Goal: Task Accomplishment & Management: Use online tool/utility

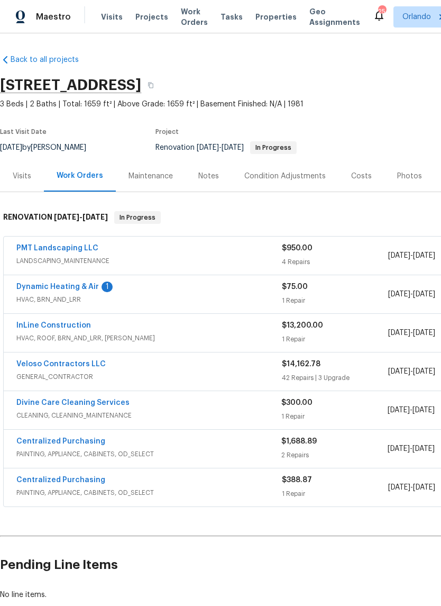
click at [89, 289] on link "Dynamic Heating & Air" at bounding box center [57, 286] width 83 height 7
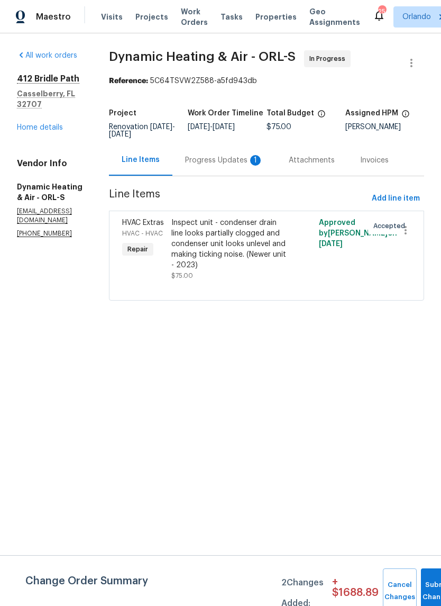
click at [260, 166] on div "Progress Updates 1" at bounding box center [224, 160] width 78 height 11
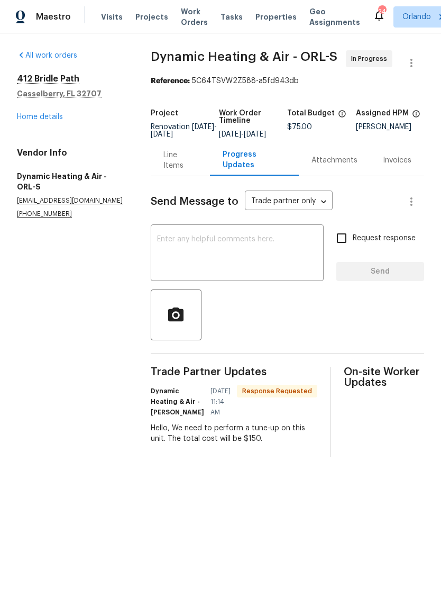
click at [244, 256] on textarea at bounding box center [237, 253] width 160 height 37
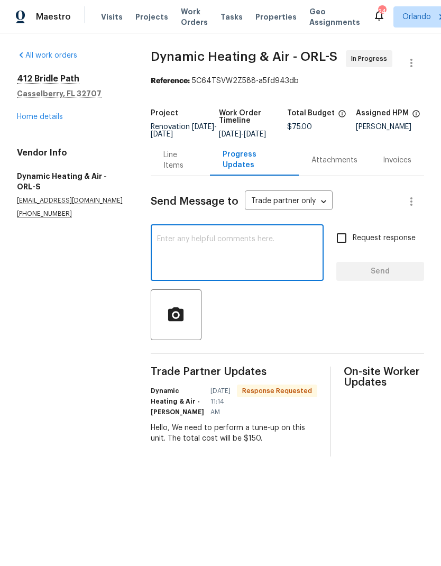
click at [184, 167] on div "Line Items" at bounding box center [180, 160] width 34 height 21
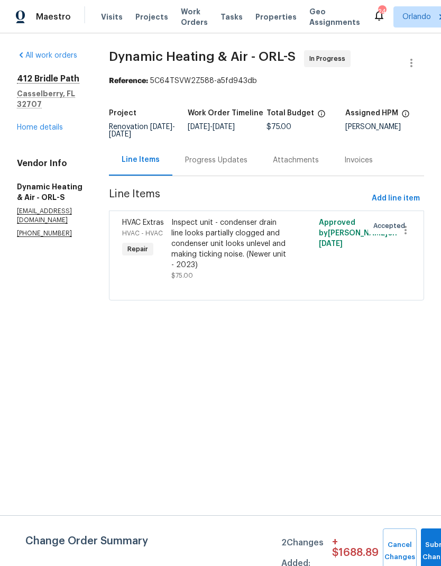
click at [248, 166] on div "Progress Updates" at bounding box center [216, 160] width 62 height 11
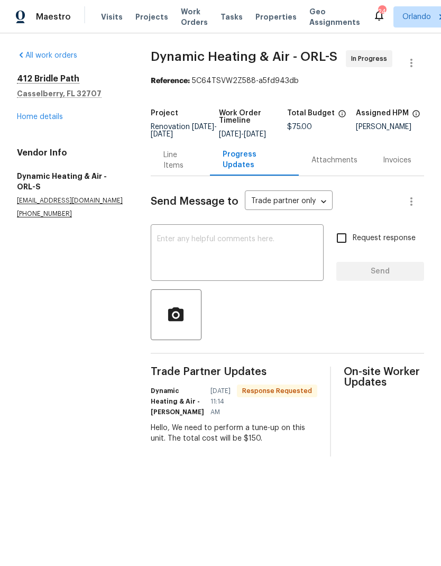
click at [184, 170] on div "Line Items" at bounding box center [180, 160] width 34 height 21
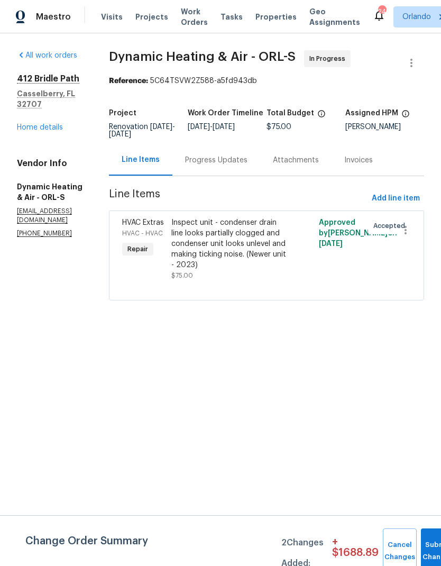
click at [260, 237] on div "Inspect unit - condenser drain line looks partially clogged and condenser unit …" at bounding box center [229, 243] width 116 height 53
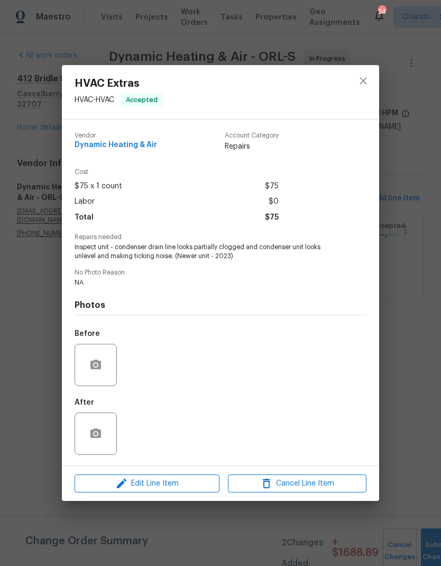
click at [420, 364] on div "HVAC Extras HVAC - HVAC Accepted Vendor Dynamic Heating & Air Account Category …" at bounding box center [220, 283] width 441 height 566
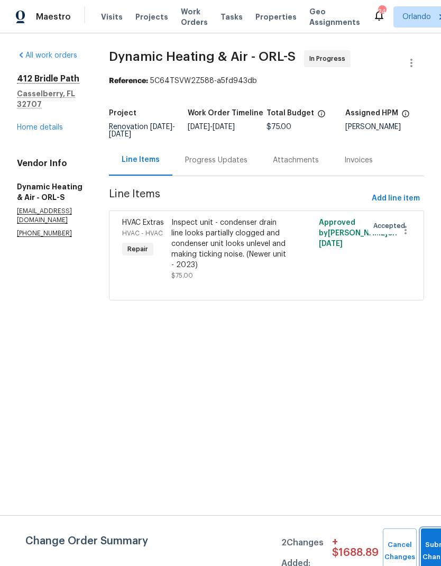
click at [434, 542] on button "Submit Changes" at bounding box center [438, 551] width 34 height 45
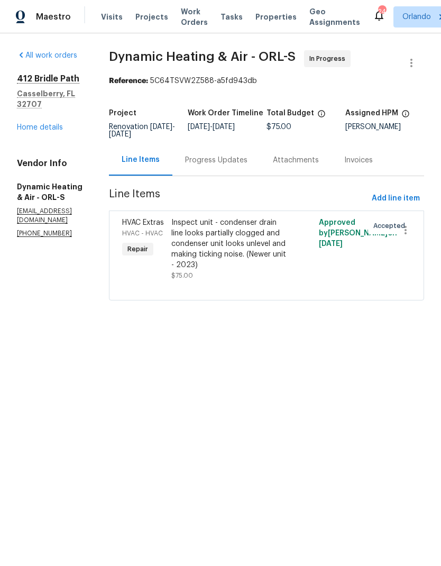
click at [258, 236] on div "Inspect unit - condenser drain line looks partially clogged and condenser unit …" at bounding box center [229, 243] width 116 height 53
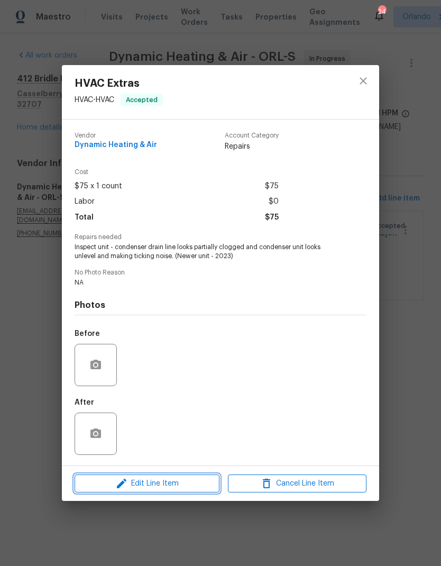
click at [181, 480] on span "Edit Line Item" at bounding box center [147, 483] width 139 height 13
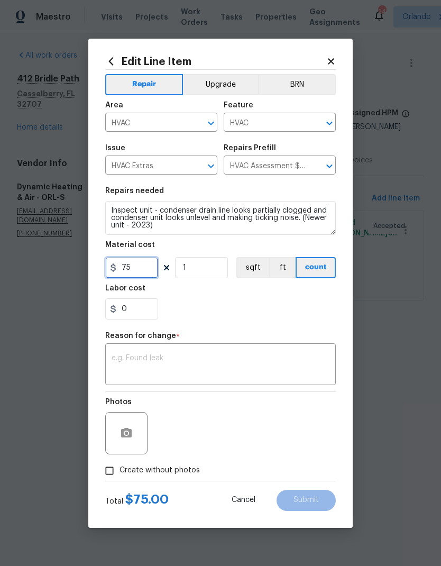
click at [147, 270] on input "75" at bounding box center [131, 267] width 53 height 21
type input "150"
click at [287, 303] on section "Repairs needed Inspect unit - condenser drain line looks partially clogged and …" at bounding box center [220, 253] width 231 height 145
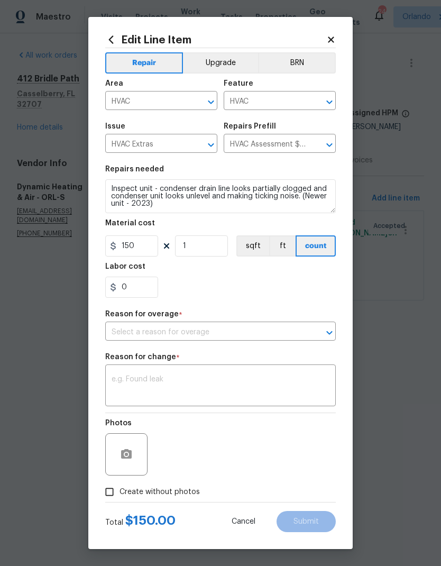
click at [212, 391] on textarea at bounding box center [221, 387] width 218 height 22
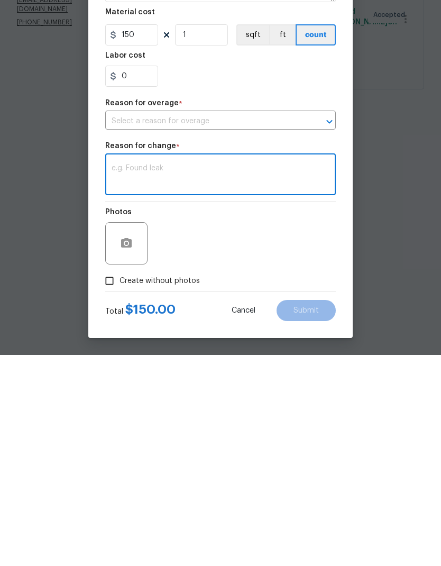
click at [296, 324] on input "text" at bounding box center [205, 332] width 201 height 16
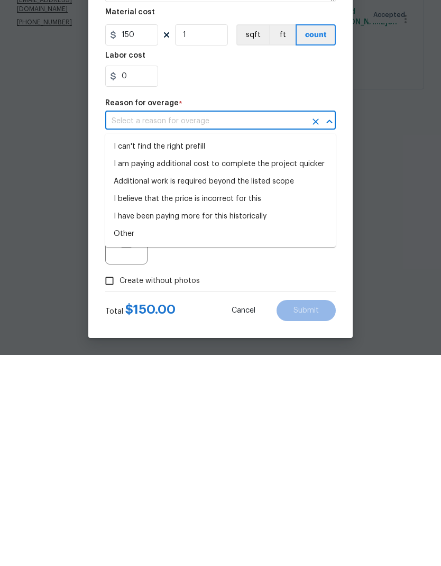
click at [241, 349] on li "I can't find the right prefill" at bounding box center [220, 357] width 231 height 17
type input "I can't find the right prefill"
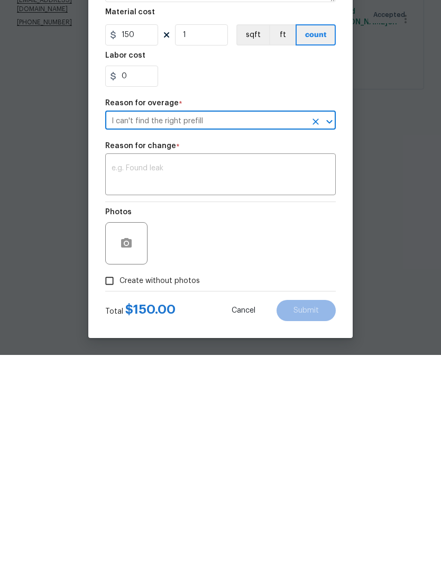
click at [232, 367] on div "x ​" at bounding box center [220, 386] width 231 height 39
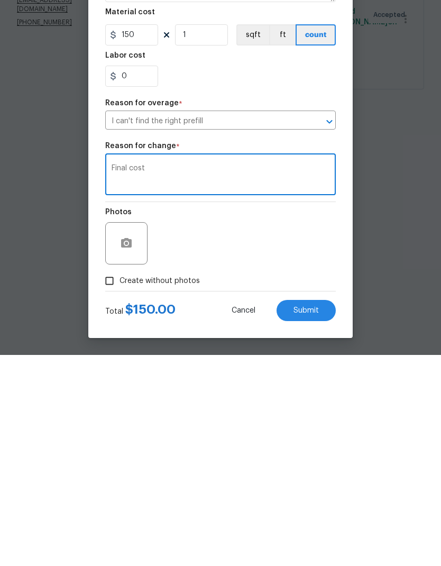
type textarea "Final cost"
click at [315, 518] on span "Submit" at bounding box center [306, 522] width 25 height 8
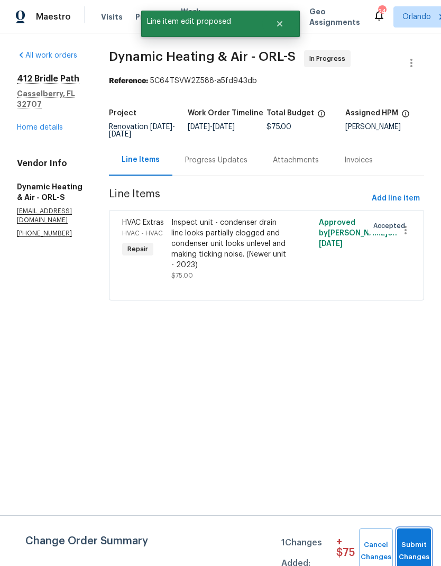
click at [422, 549] on span "Submit Changes" at bounding box center [414, 551] width 23 height 24
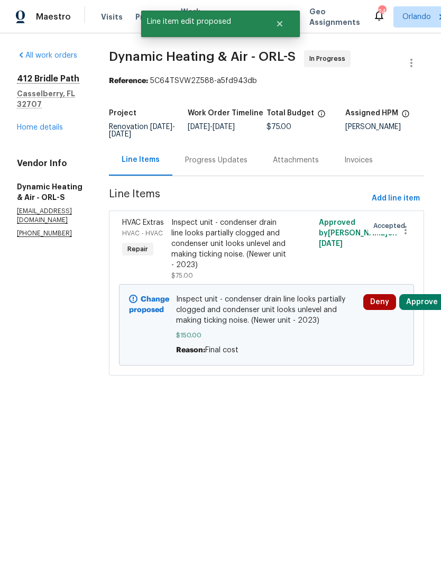
click at [436, 309] on button "Approve" at bounding box center [421, 302] width 45 height 16
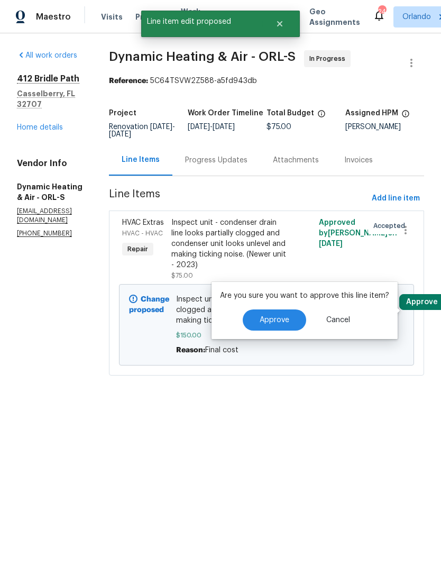
click at [298, 320] on button "Approve" at bounding box center [274, 319] width 63 height 21
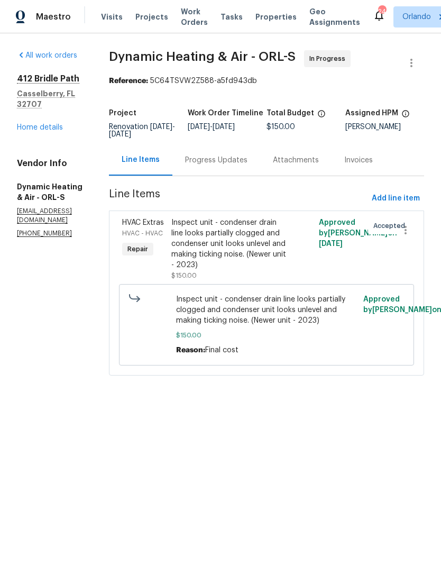
click at [248, 166] on div "Progress Updates" at bounding box center [216, 160] width 62 height 11
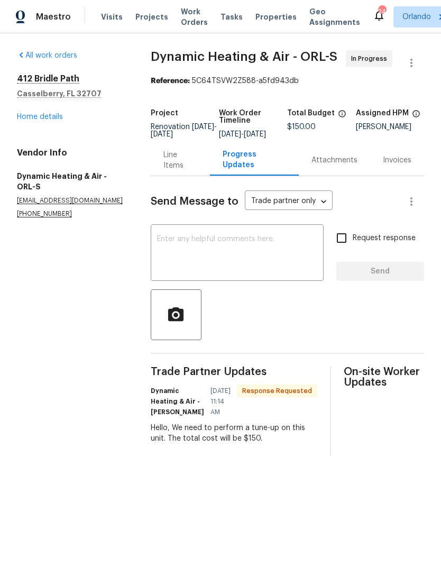
click at [224, 249] on textarea at bounding box center [237, 253] width 160 height 37
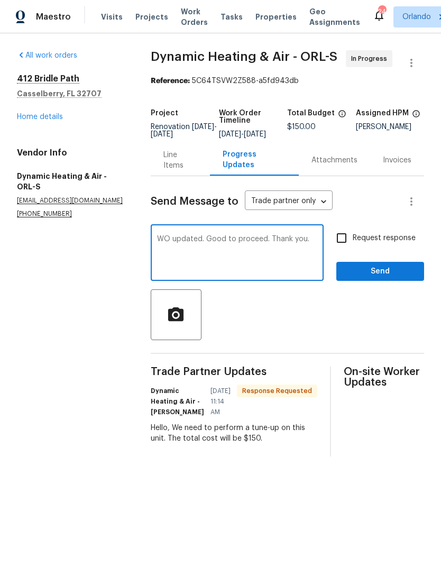
type textarea "WO updated. Good to proceed. Thank you."
click at [344, 249] on input "Request response" at bounding box center [342, 238] width 22 height 22
checkbox input "true"
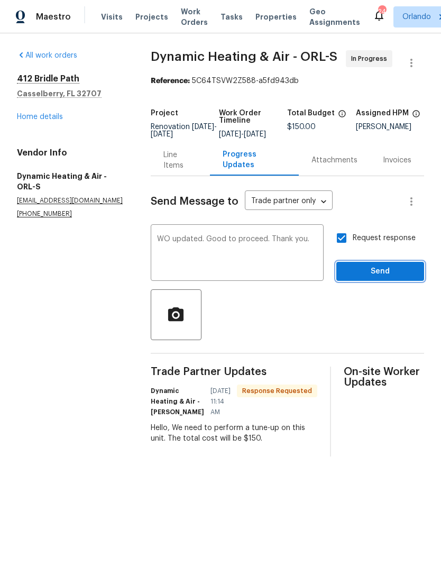
click at [395, 276] on span "Send" at bounding box center [380, 271] width 71 height 13
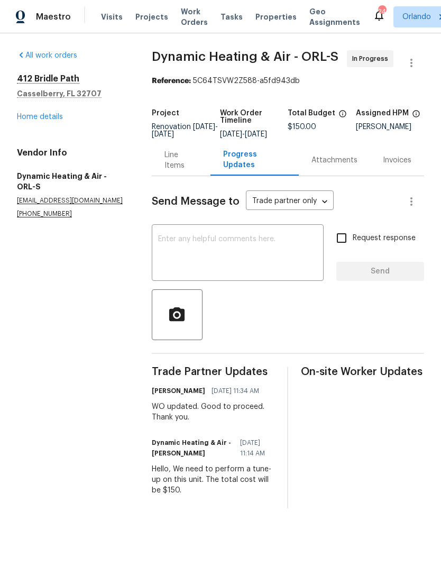
click at [177, 167] on div "Line Items" at bounding box center [182, 160] width 34 height 21
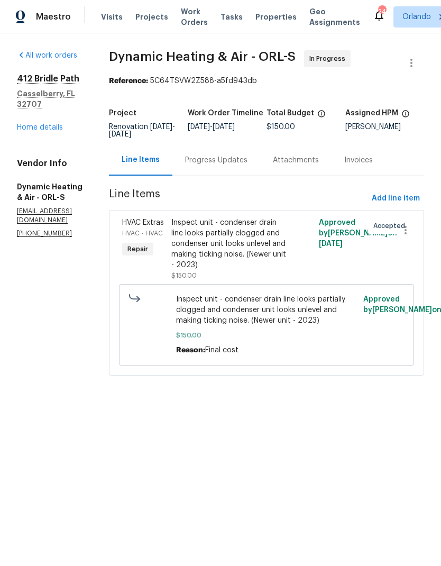
click at [248, 166] on div "Progress Updates" at bounding box center [216, 160] width 62 height 11
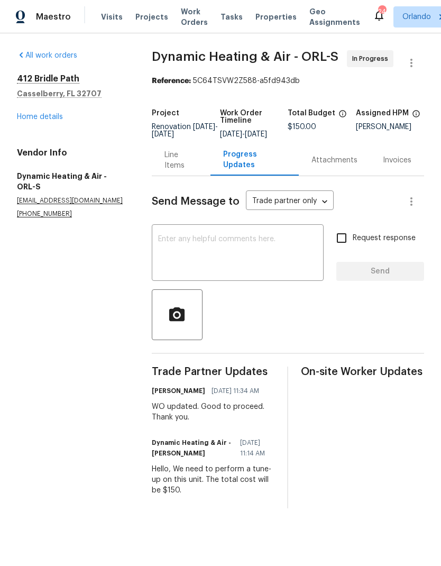
click at [175, 171] on div "Line Items" at bounding box center [182, 160] width 34 height 21
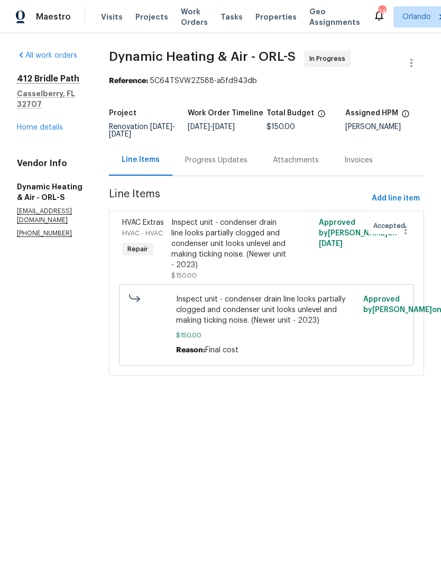
click at [51, 124] on link "Home details" at bounding box center [40, 127] width 46 height 7
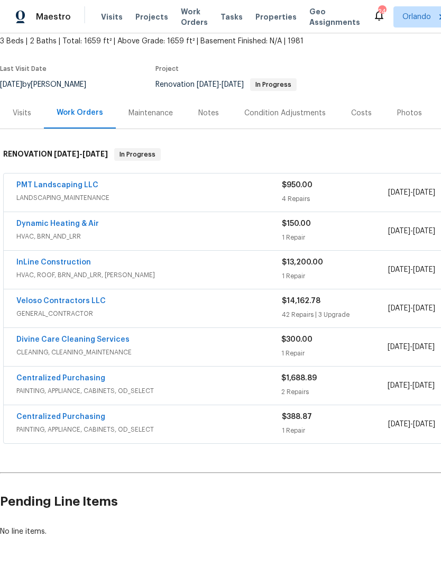
scroll to position [63, 0]
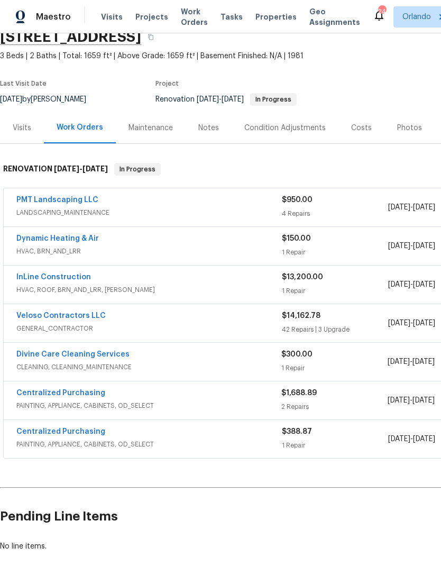
scroll to position [49, 0]
click at [83, 197] on link "PMT Landscaping LLC" at bounding box center [57, 199] width 82 height 7
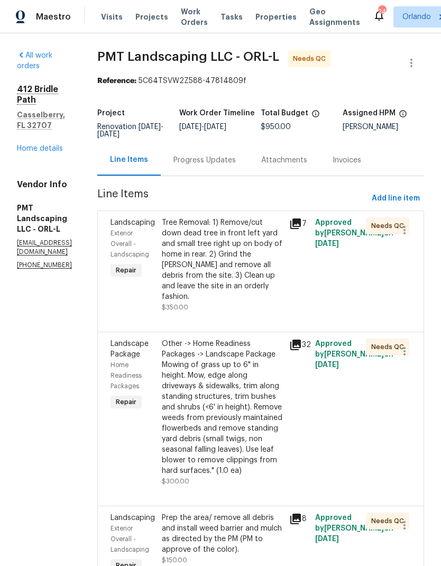
click at [245, 261] on div "Tree Removal: 1) Remove/cut down dead tree in front left yard and small tree ri…" at bounding box center [223, 259] width 122 height 85
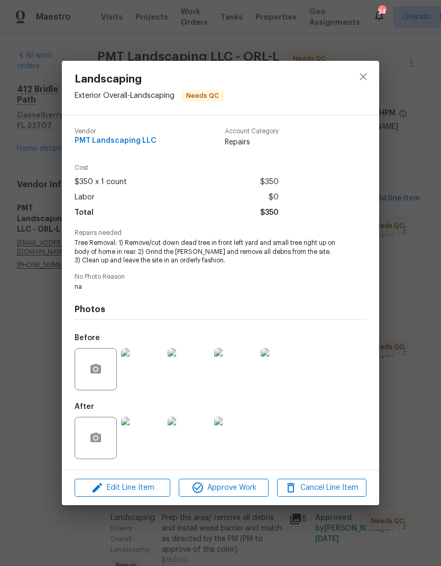
click at [151, 443] on img at bounding box center [142, 438] width 42 height 42
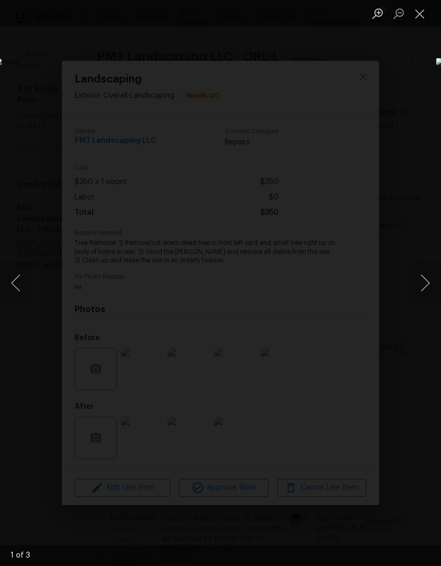
click at [425, 278] on button "Next image" at bounding box center [425, 283] width 32 height 42
click at [426, 283] on button "Next image" at bounding box center [425, 283] width 32 height 42
click at [424, 288] on button "Next image" at bounding box center [425, 283] width 32 height 42
click at [426, 283] on button "Next image" at bounding box center [425, 283] width 32 height 42
click at [424, 284] on button "Next image" at bounding box center [425, 283] width 32 height 42
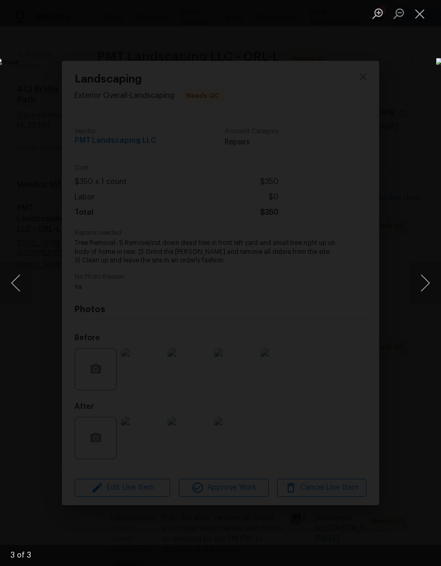
click at [405, 104] on div "Lightbox" at bounding box center [220, 283] width 441 height 566
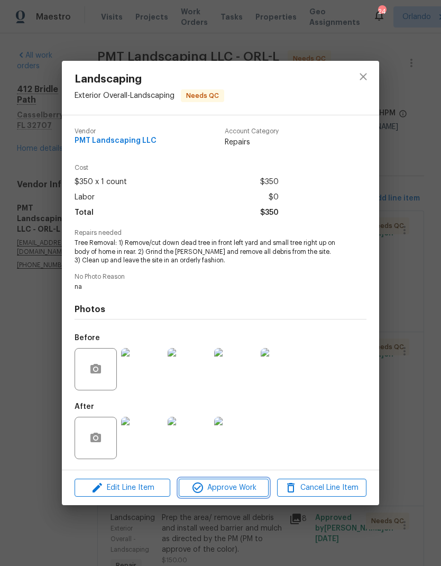
click at [253, 490] on span "Approve Work" at bounding box center [223, 487] width 83 height 13
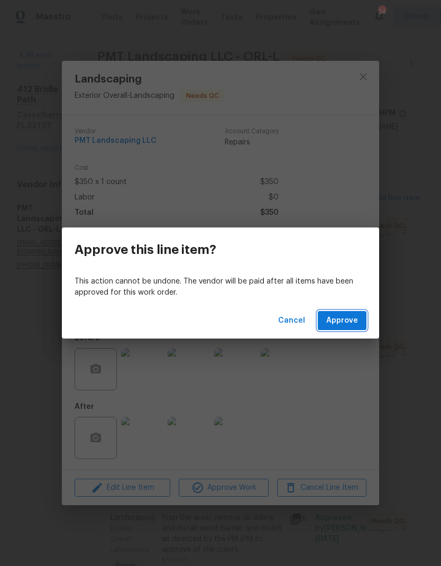
click at [358, 324] on button "Approve" at bounding box center [342, 321] width 49 height 20
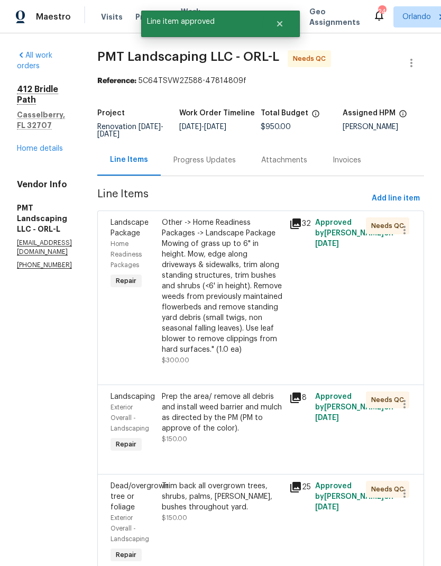
click at [267, 297] on div "Other -> Home Readiness Packages -> Landscape Package Mowing of grass up to 6" …" at bounding box center [223, 286] width 122 height 138
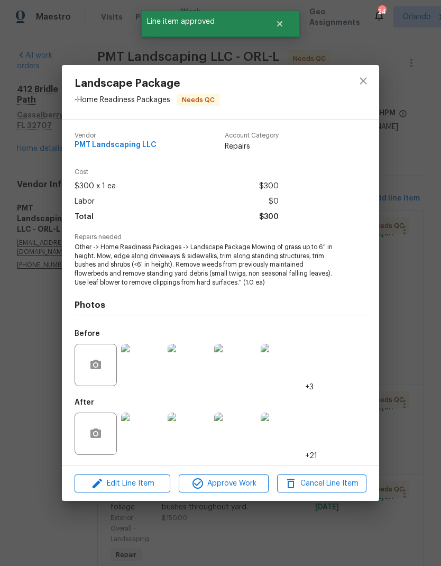
click at [149, 442] on img at bounding box center [142, 434] width 42 height 42
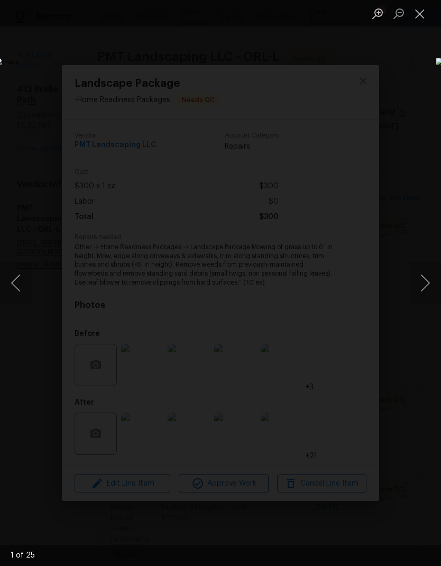
click at [428, 284] on button "Next image" at bounding box center [425, 283] width 32 height 42
click at [427, 284] on button "Next image" at bounding box center [425, 283] width 32 height 42
click at [425, 280] on button "Next image" at bounding box center [425, 283] width 32 height 42
click at [427, 279] on button "Next image" at bounding box center [425, 283] width 32 height 42
click at [424, 283] on button "Next image" at bounding box center [425, 283] width 32 height 42
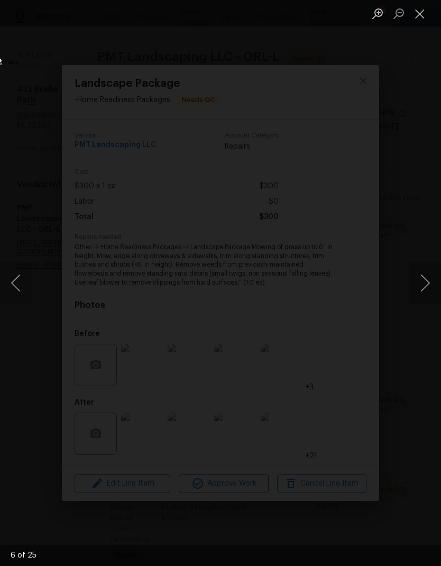
click at [424, 282] on button "Next image" at bounding box center [425, 283] width 32 height 42
click at [425, 281] on button "Next image" at bounding box center [425, 283] width 32 height 42
click at [424, 280] on button "Next image" at bounding box center [425, 283] width 32 height 42
click at [424, 279] on button "Next image" at bounding box center [425, 283] width 32 height 42
click at [424, 280] on button "Next image" at bounding box center [425, 283] width 32 height 42
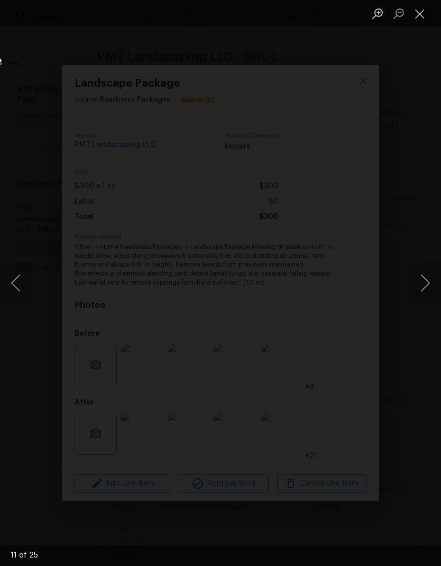
click at [425, 281] on button "Next image" at bounding box center [425, 283] width 32 height 42
click at [425, 282] on button "Next image" at bounding box center [425, 283] width 32 height 42
click at [424, 281] on button "Next image" at bounding box center [425, 283] width 32 height 42
click at [20, 279] on button "Previous image" at bounding box center [16, 283] width 32 height 42
click at [20, 282] on button "Previous image" at bounding box center [16, 283] width 32 height 42
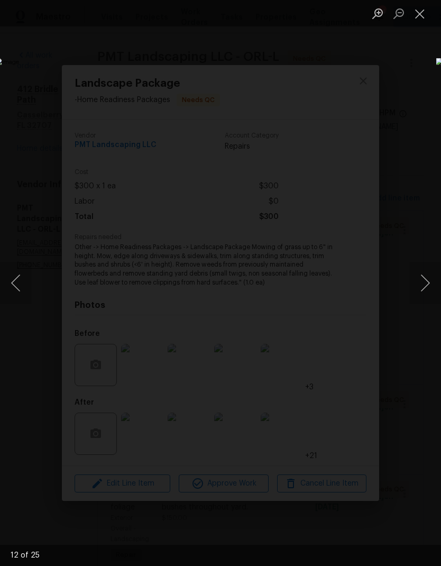
click at [429, 283] on button "Next image" at bounding box center [425, 283] width 32 height 42
click at [424, 279] on button "Next image" at bounding box center [425, 283] width 32 height 42
click at [422, 279] on button "Next image" at bounding box center [425, 283] width 32 height 42
click at [409, 121] on div "Lightbox" at bounding box center [220, 283] width 441 height 566
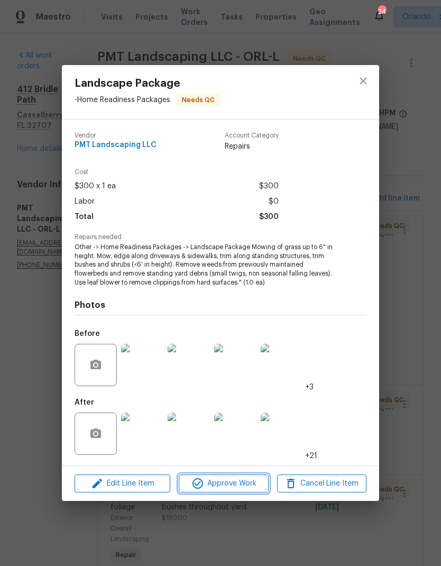
click at [254, 491] on button "Approve Work" at bounding box center [223, 484] width 89 height 19
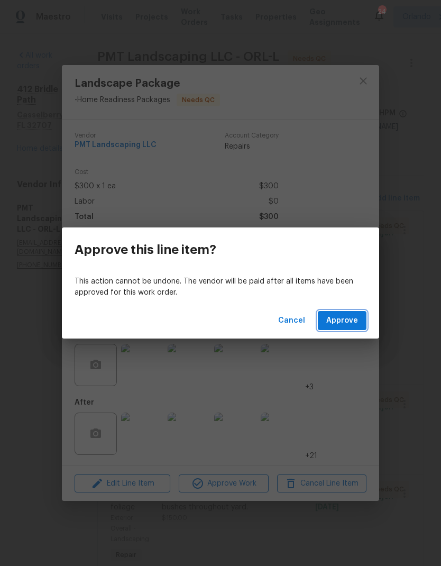
click at [350, 327] on button "Approve" at bounding box center [342, 321] width 49 height 20
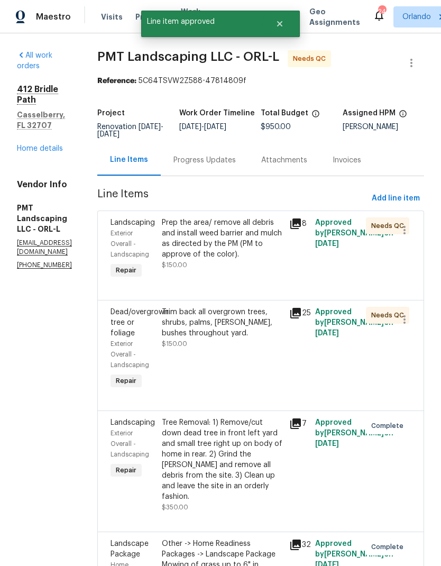
click at [259, 248] on div "Prep the area/ remove all debris and install weed barrier and mulch as directed…" at bounding box center [223, 238] width 122 height 42
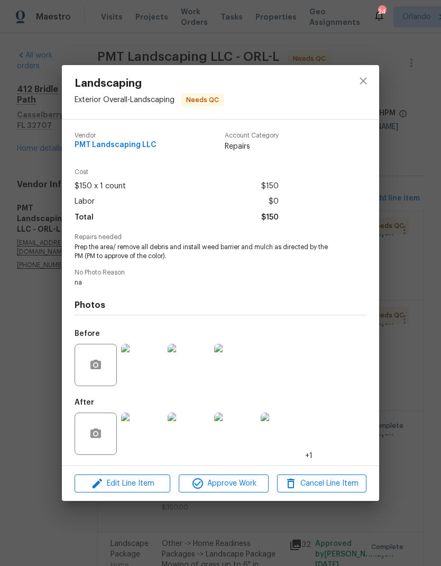
click at [143, 445] on img at bounding box center [142, 434] width 42 height 42
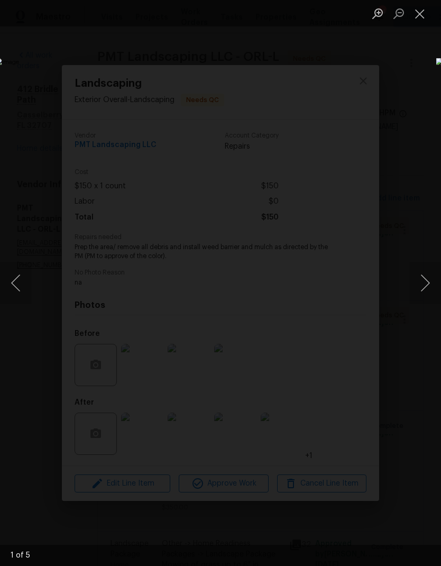
click at [429, 276] on button "Next image" at bounding box center [425, 283] width 32 height 42
click at [425, 275] on button "Next image" at bounding box center [425, 283] width 32 height 42
click at [423, 277] on button "Next image" at bounding box center [425, 283] width 32 height 42
click at [423, 276] on button "Next image" at bounding box center [425, 283] width 32 height 42
click at [424, 276] on button "Next image" at bounding box center [425, 283] width 32 height 42
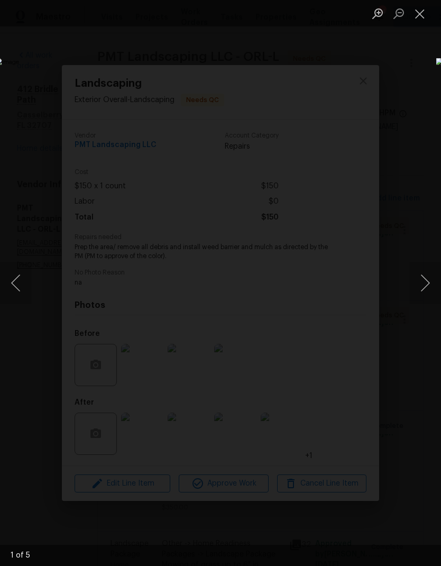
click at [424, 274] on button "Next image" at bounding box center [425, 283] width 32 height 42
click at [422, 277] on button "Next image" at bounding box center [425, 283] width 32 height 42
click at [407, 118] on div "Lightbox" at bounding box center [220, 283] width 441 height 566
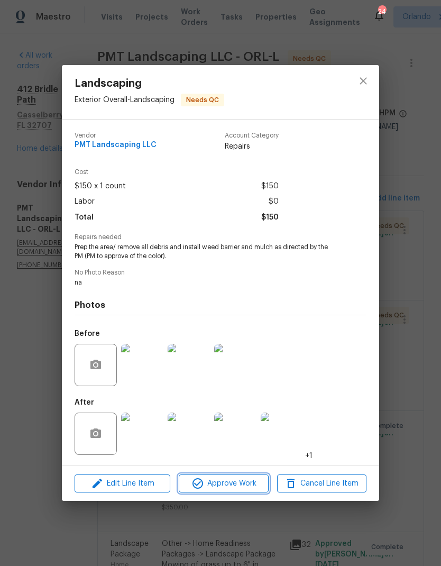
click at [251, 487] on span "Approve Work" at bounding box center [223, 483] width 83 height 13
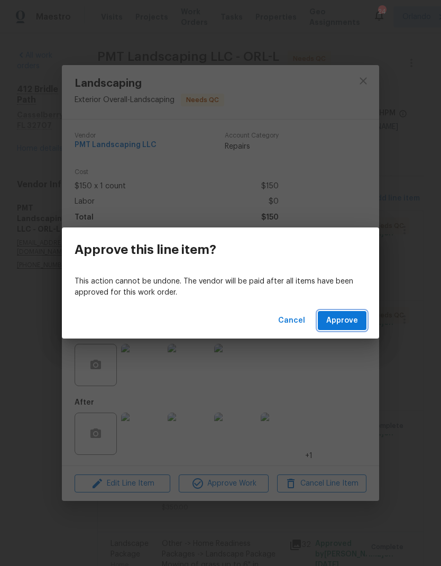
click at [356, 321] on span "Approve" at bounding box center [342, 320] width 32 height 13
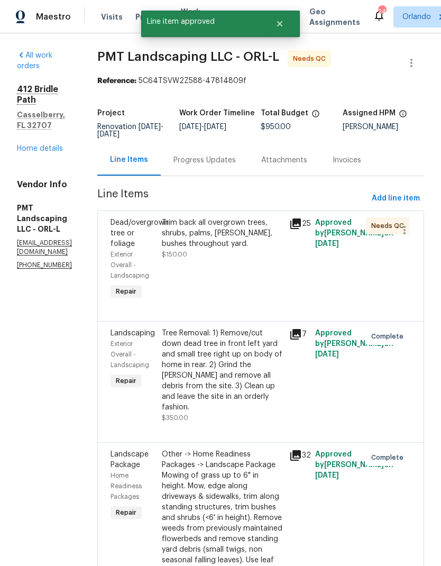
click at [267, 260] on div "Trim back all overgrown trees, shrubs, palms, hedges, bushes throughout yard. $…" at bounding box center [223, 238] width 122 height 42
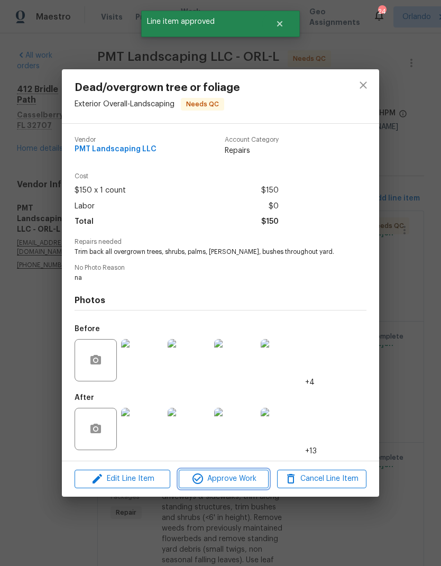
click at [249, 481] on span "Approve Work" at bounding box center [223, 478] width 83 height 13
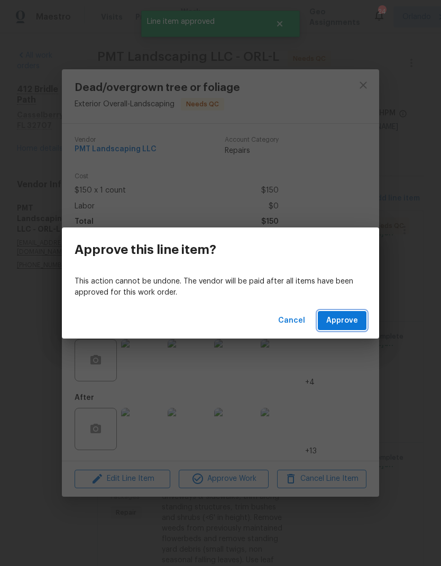
click at [352, 319] on span "Approve" at bounding box center [342, 320] width 32 height 13
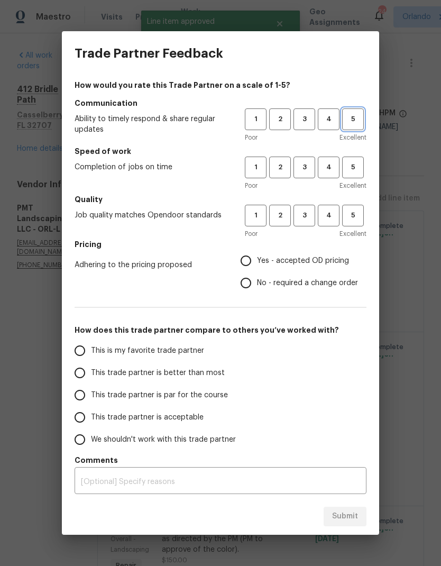
click at [356, 124] on span "5" at bounding box center [353, 119] width 20 height 12
click at [357, 170] on span "5" at bounding box center [353, 167] width 20 height 12
click at [354, 217] on span "5" at bounding box center [353, 215] width 20 height 12
click at [244, 258] on input "Yes - accepted OD pricing" at bounding box center [246, 261] width 22 height 22
radio input "true"
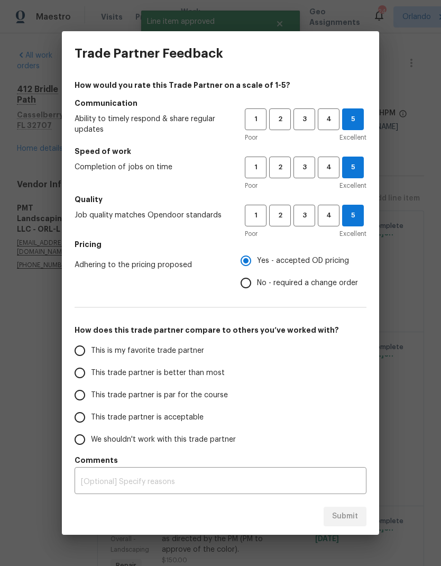
click at [174, 356] on span "This is my favorite trade partner" at bounding box center [147, 350] width 113 height 11
click at [91, 356] on input "This is my favorite trade partner" at bounding box center [80, 351] width 22 height 22
click at [357, 516] on span "Submit" at bounding box center [345, 516] width 26 height 13
radio input "true"
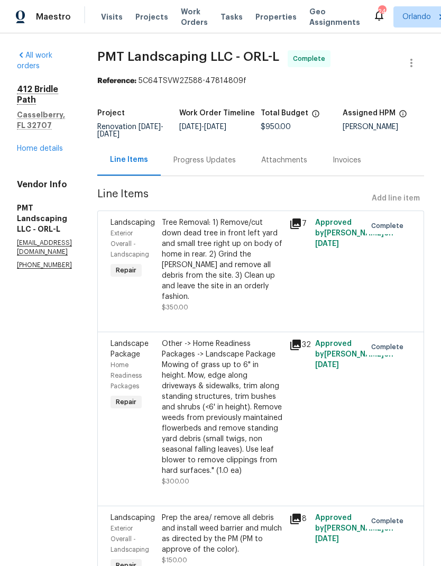
click at [59, 145] on link "Home details" at bounding box center [40, 148] width 46 height 7
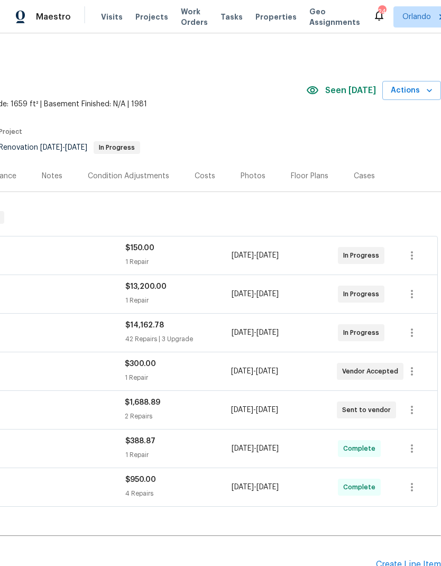
scroll to position [0, 157]
click at [212, 174] on div "Costs" at bounding box center [205, 175] width 46 height 31
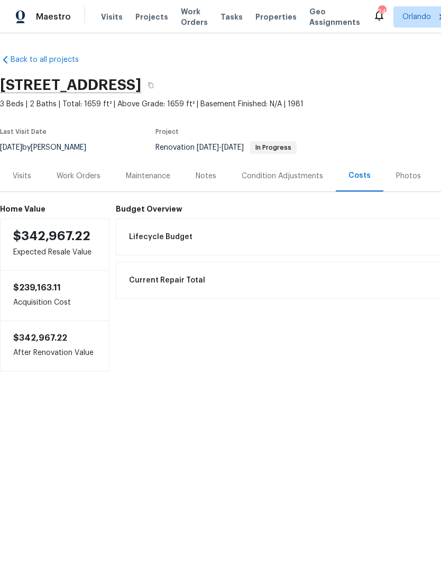
click at [78, 178] on div "Work Orders" at bounding box center [79, 176] width 44 height 11
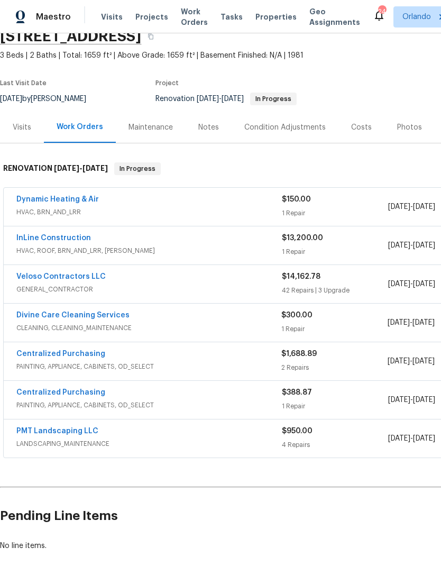
scroll to position [49, 0]
